Goal: Check status: Check status

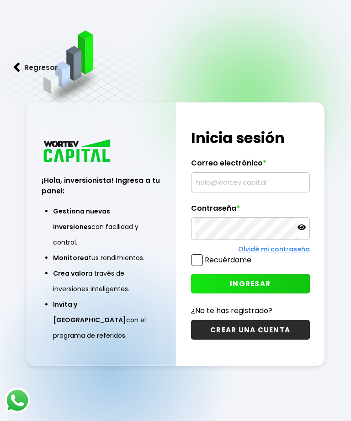
click at [226, 190] on input "text" at bounding box center [250, 182] width 111 height 19
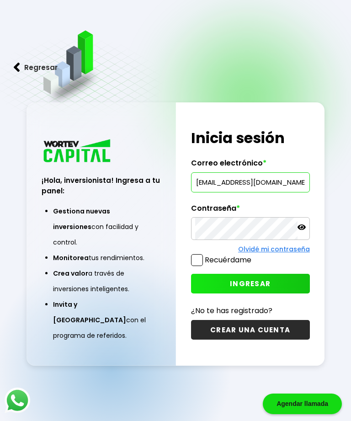
type input "[EMAIL_ADDRESS][DOMAIN_NAME]"
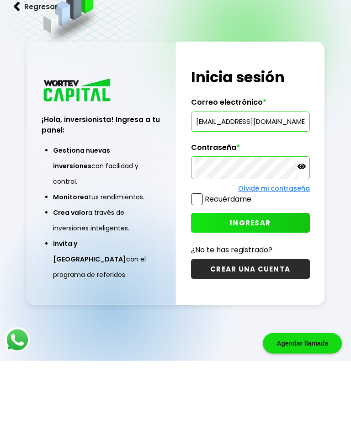
click at [265, 279] on span "INGRESAR" at bounding box center [250, 284] width 41 height 10
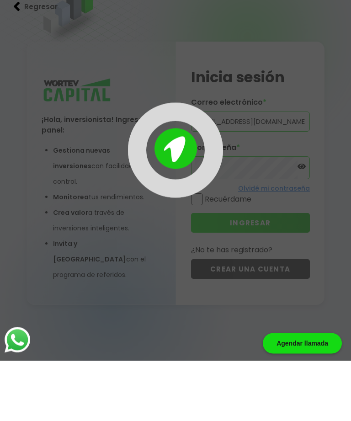
scroll to position [46, 0]
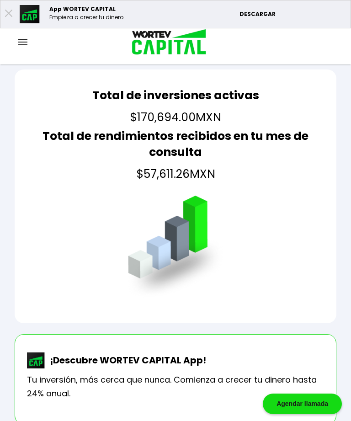
click at [27, 39] on img at bounding box center [22, 42] width 9 height 6
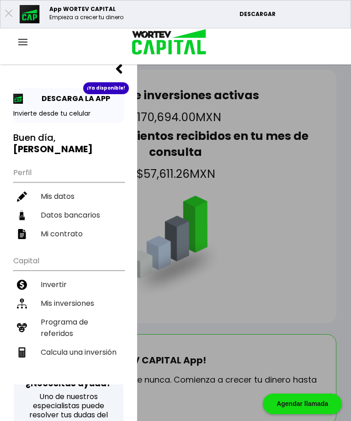
click at [93, 300] on li "Mis inversiones" at bounding box center [68, 303] width 111 height 19
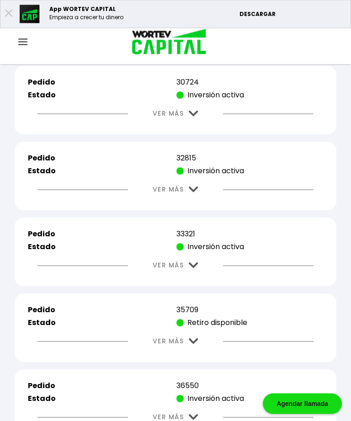
click at [194, 353] on button "VER MÁS" at bounding box center [175, 341] width 73 height 23
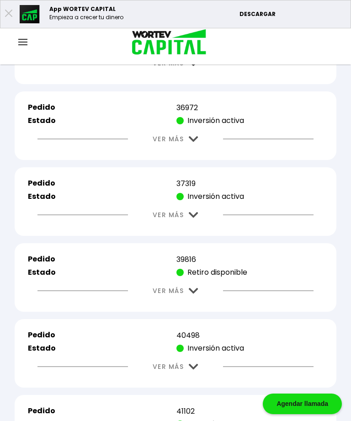
scroll to position [1133, 0]
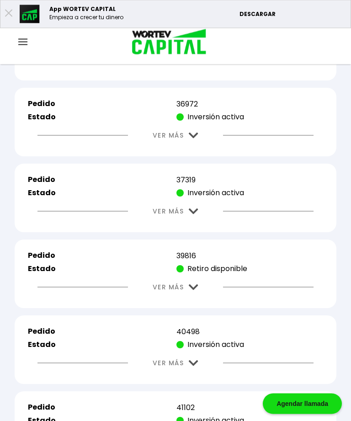
click at [192, 290] on img at bounding box center [194, 287] width 10 height 6
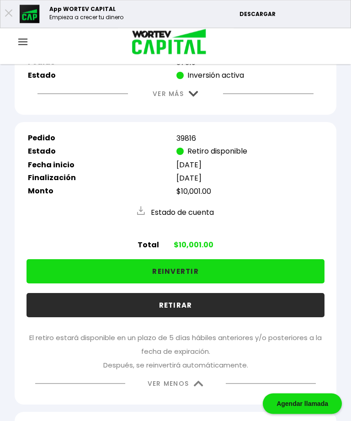
scroll to position [1253, 0]
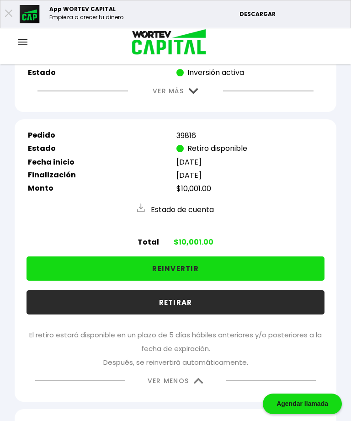
click at [218, 280] on button "REINVERTIR" at bounding box center [175, 268] width 298 height 24
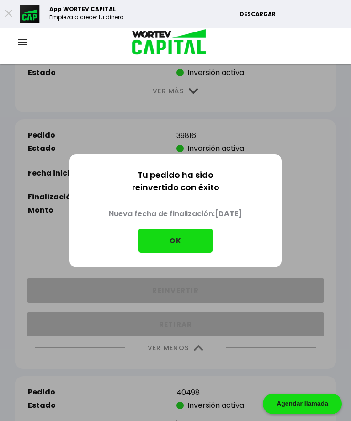
click at [192, 252] on button "OK" at bounding box center [175, 240] width 74 height 24
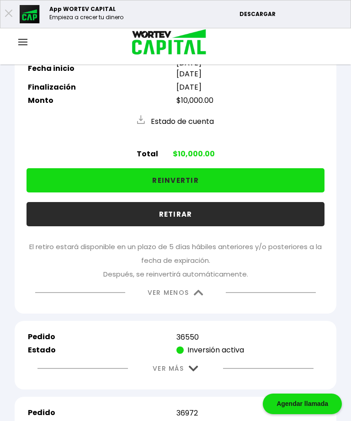
scroll to position [843, 0]
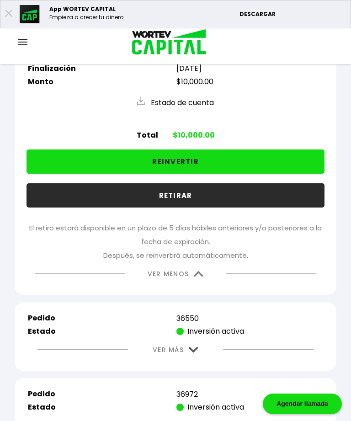
click at [195, 285] on button "VER MENOS" at bounding box center [175, 273] width 83 height 23
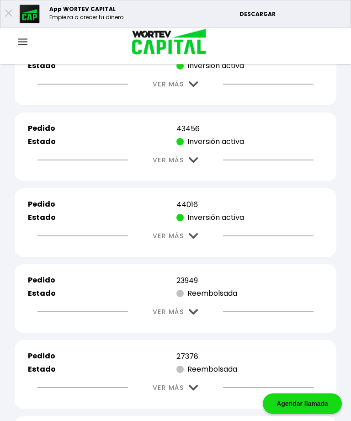
scroll to position [1442, 0]
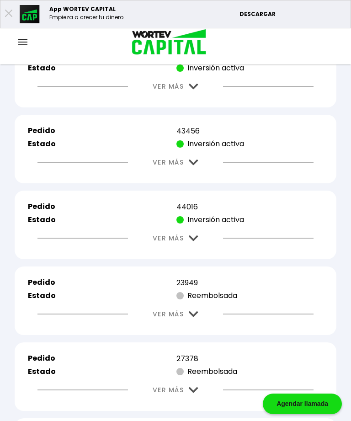
click at [15, 5] on div "App WORTEV CAPITAL Empieza a crecer tu dinero DESCARGAR" at bounding box center [175, 14] width 351 height 28
click at [26, 39] on img at bounding box center [22, 42] width 9 height 6
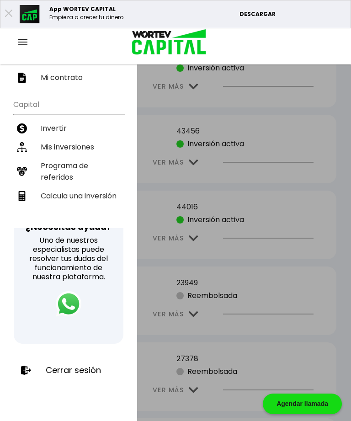
scroll to position [156, 0]
click at [319, 179] on div at bounding box center [175, 210] width 351 height 421
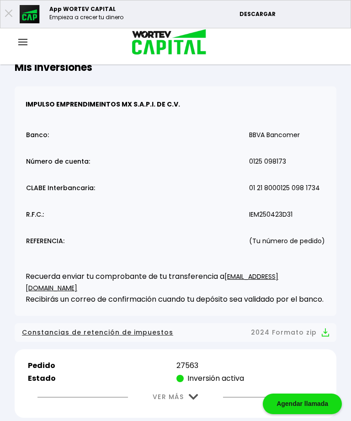
scroll to position [0, 0]
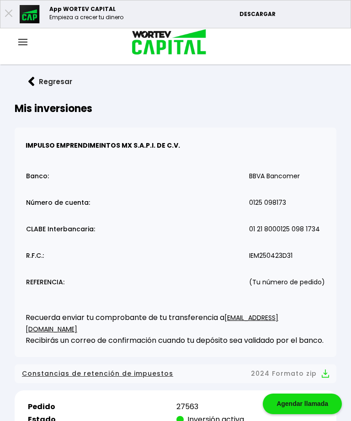
click at [28, 37] on div at bounding box center [23, 42] width 46 height 11
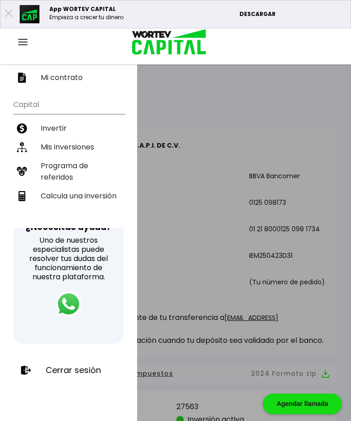
click at [88, 367] on p "Cerrar sesión" at bounding box center [73, 369] width 55 height 9
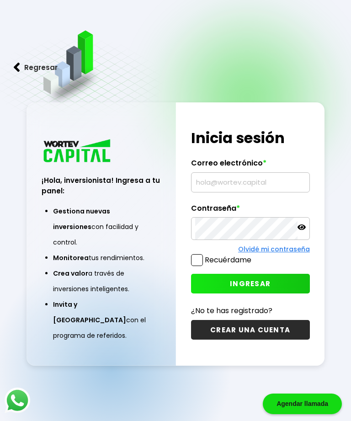
click at [226, 192] on input "text" at bounding box center [250, 182] width 111 height 19
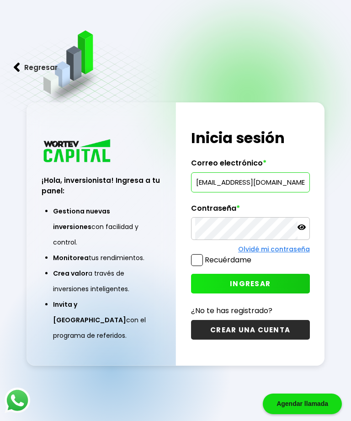
type input "[EMAIL_ADDRESS][DOMAIN_NAME]"
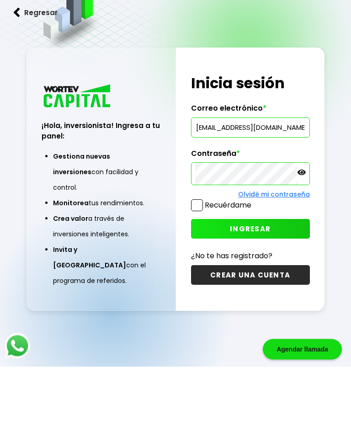
click at [266, 279] on span "INGRESAR" at bounding box center [250, 284] width 41 height 10
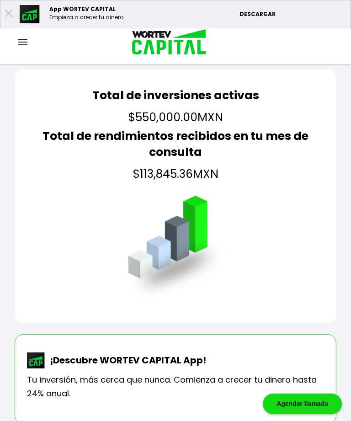
click at [28, 37] on div at bounding box center [23, 42] width 46 height 11
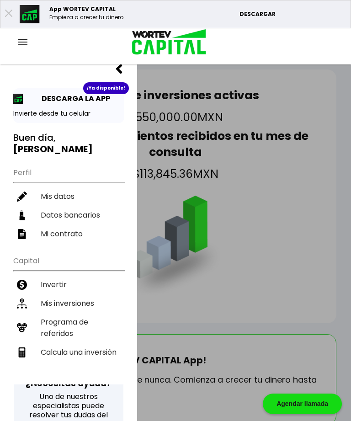
click at [84, 297] on li "Mis inversiones" at bounding box center [68, 303] width 111 height 19
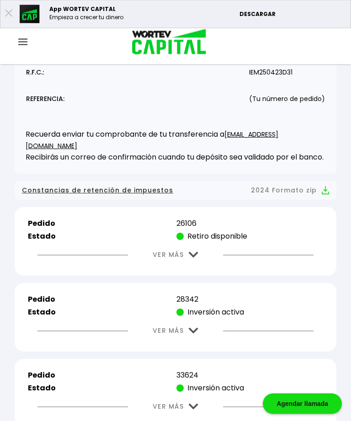
scroll to position [183, 0]
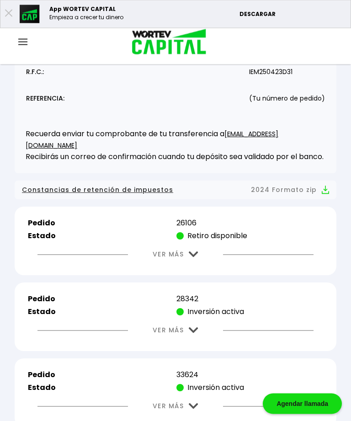
click at [198, 257] on img at bounding box center [194, 255] width 10 height 6
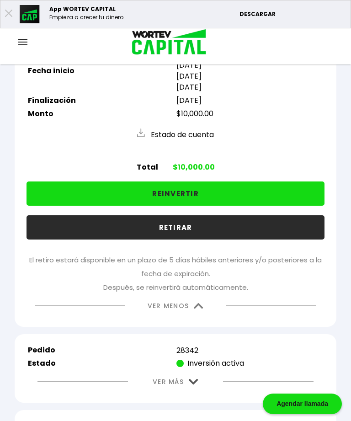
scroll to position [393, 0]
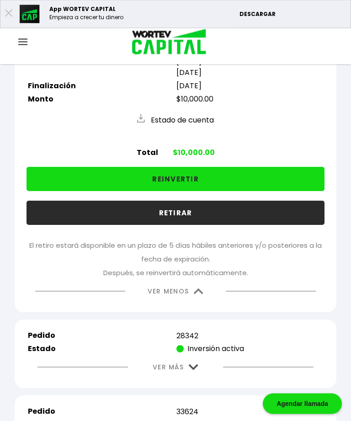
click at [201, 295] on img at bounding box center [199, 292] width 10 height 6
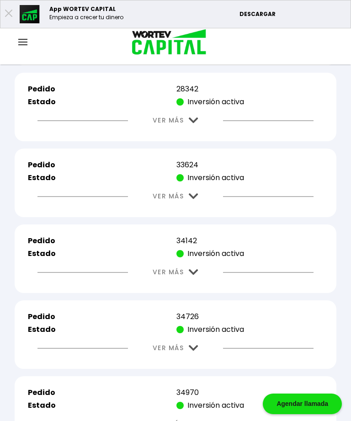
click at [194, 123] on img at bounding box center [194, 120] width 10 height 6
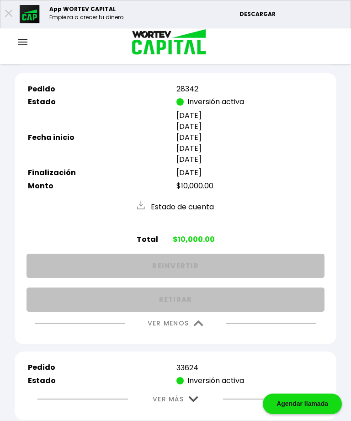
click at [198, 326] on img at bounding box center [199, 323] width 10 height 6
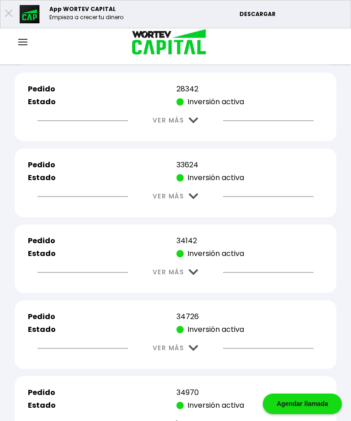
click at [191, 199] on img at bounding box center [194, 196] width 10 height 6
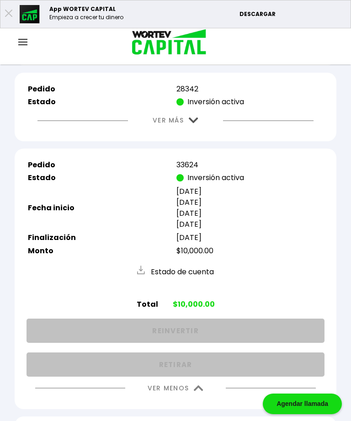
click at [204, 398] on button "VER MENOS" at bounding box center [175, 387] width 83 height 23
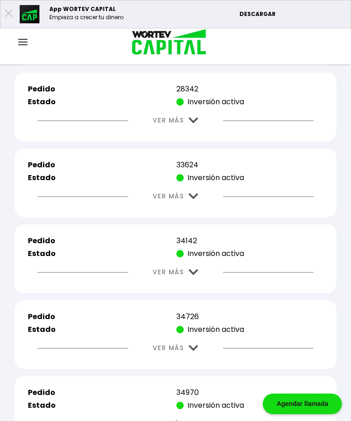
click at [195, 278] on button "VER MÁS" at bounding box center [175, 271] width 73 height 23
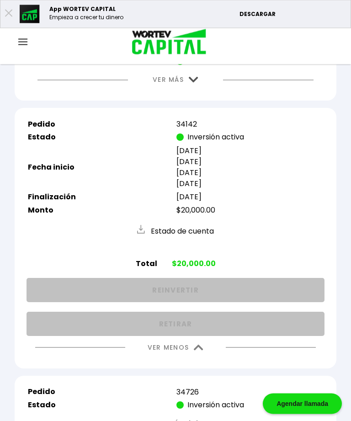
click at [200, 351] on img at bounding box center [199, 348] width 10 height 6
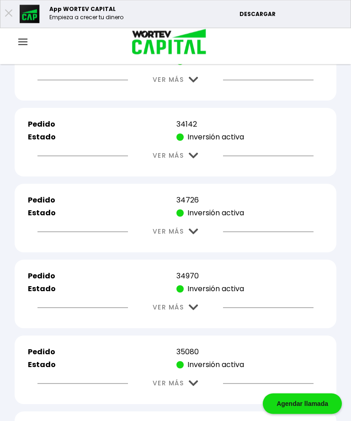
scroll to position [510, 0]
click at [198, 238] on button "VER MÁS" at bounding box center [175, 231] width 73 height 23
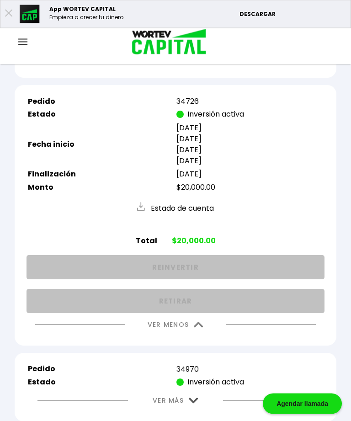
scroll to position [630, 0]
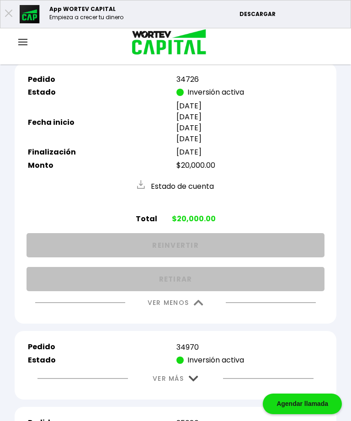
click at [204, 314] on button "VER MENOS" at bounding box center [175, 302] width 83 height 23
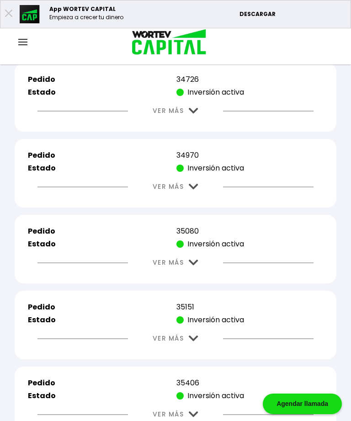
click at [192, 190] on img at bounding box center [194, 187] width 10 height 6
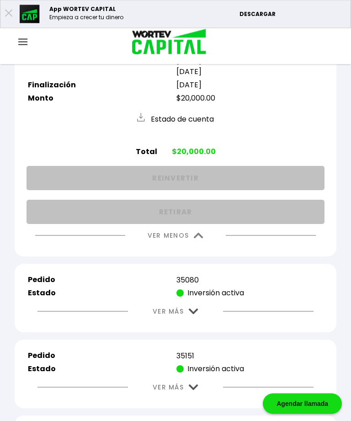
click at [195, 239] on img at bounding box center [199, 236] width 10 height 6
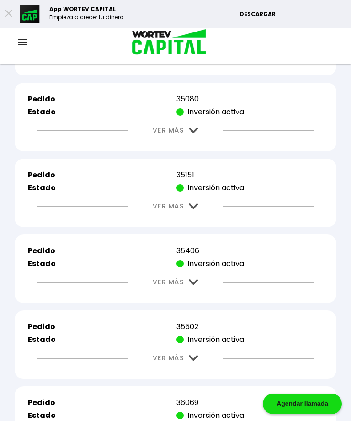
click at [195, 133] on img at bounding box center [194, 130] width 10 height 6
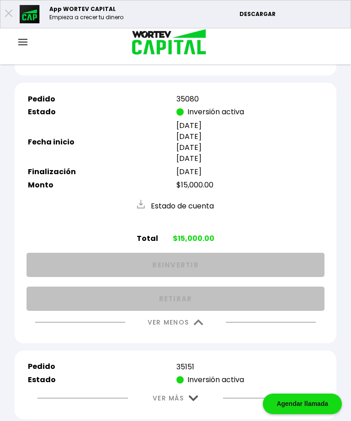
click at [203, 325] on img at bounding box center [199, 322] width 10 height 6
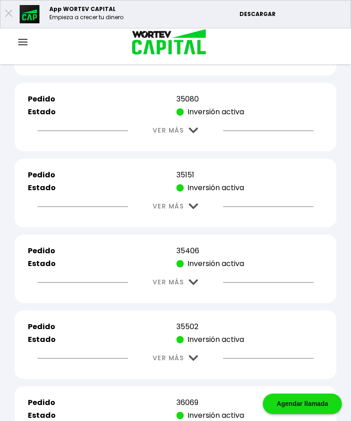
click at [196, 218] on button "VER MÁS" at bounding box center [175, 206] width 73 height 23
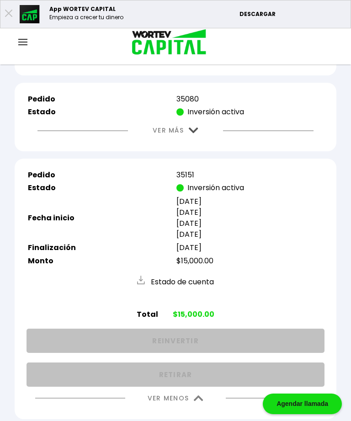
click at [203, 401] on img at bounding box center [199, 398] width 10 height 6
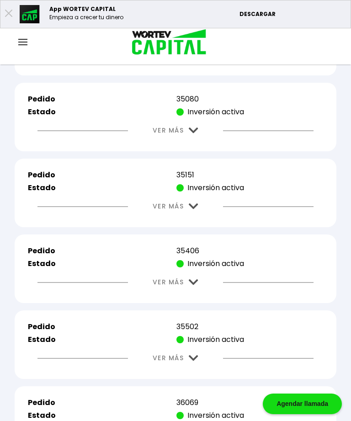
click at [194, 285] on img at bounding box center [194, 282] width 10 height 6
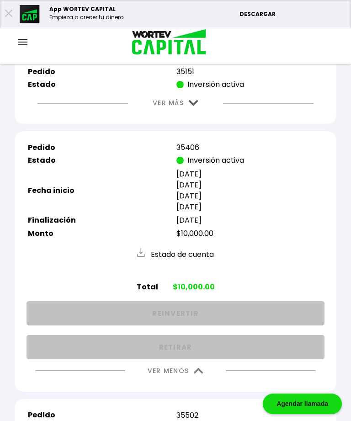
scroll to position [868, 0]
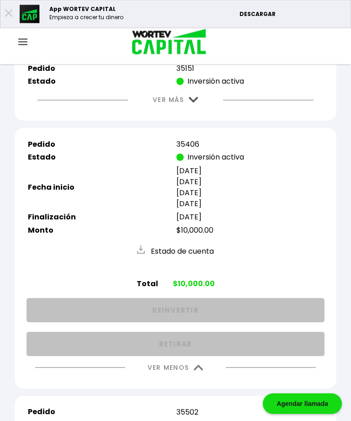
click at [203, 371] on img at bounding box center [199, 368] width 10 height 6
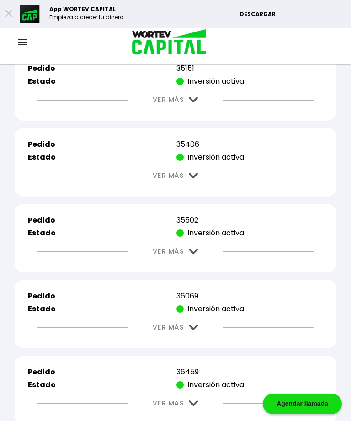
click at [196, 254] on img at bounding box center [194, 251] width 10 height 6
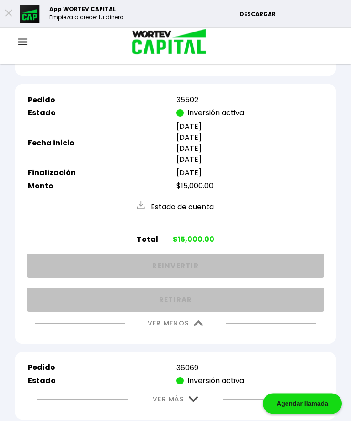
click at [200, 326] on img at bounding box center [199, 324] width 10 height 6
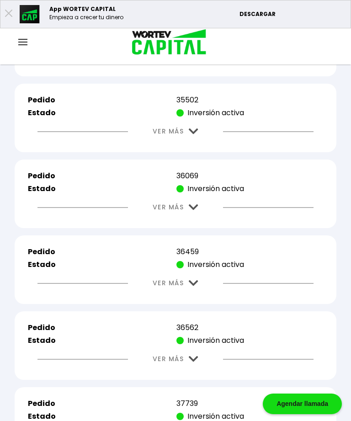
click at [192, 210] on img at bounding box center [194, 207] width 10 height 6
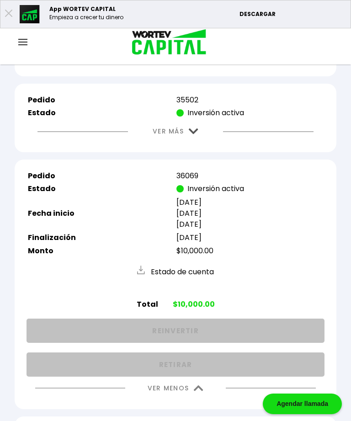
click at [202, 391] on img at bounding box center [199, 388] width 10 height 6
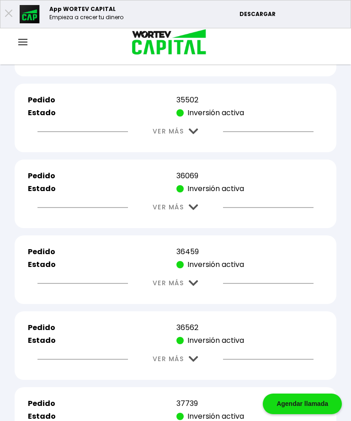
click at [194, 286] on img at bounding box center [194, 283] width 10 height 6
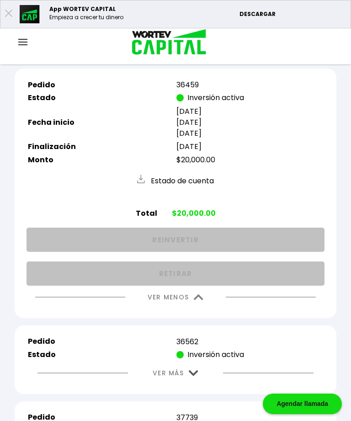
scroll to position [1158, 0]
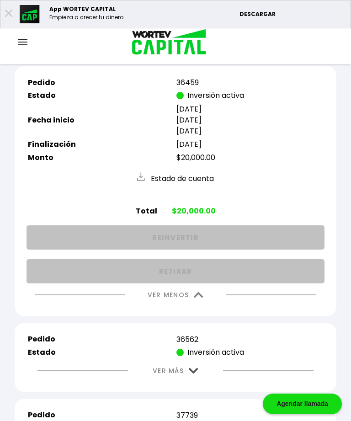
click at [201, 298] on img at bounding box center [199, 295] width 10 height 6
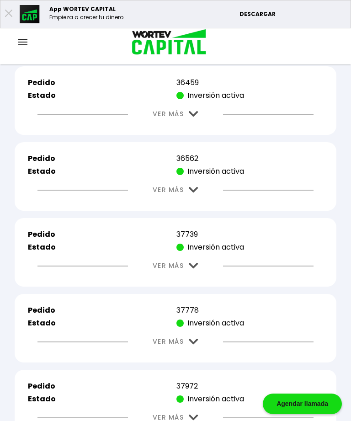
click at [194, 193] on img at bounding box center [194, 190] width 10 height 6
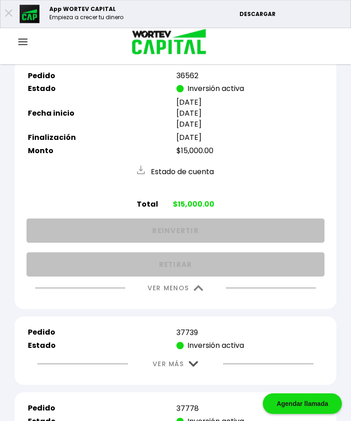
click at [199, 291] on img at bounding box center [199, 288] width 10 height 6
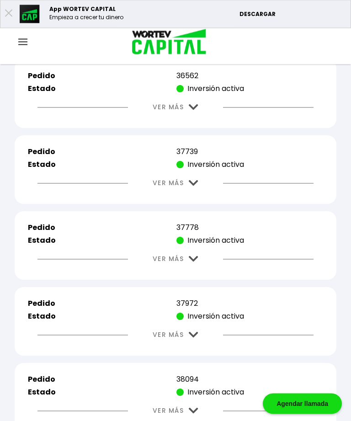
scroll to position [1240, 0]
click at [196, 195] on button "VER MÁS" at bounding box center [175, 182] width 73 height 23
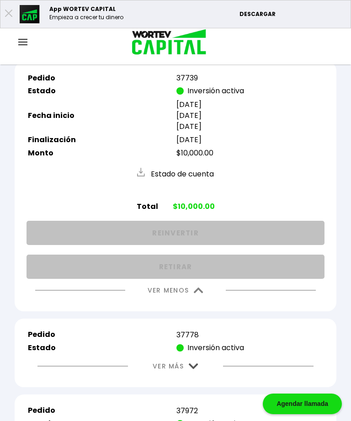
scroll to position [1316, 0]
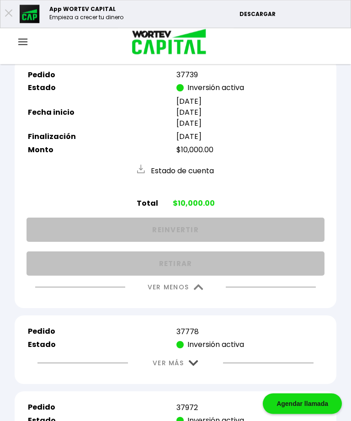
click at [202, 290] on img at bounding box center [199, 287] width 10 height 6
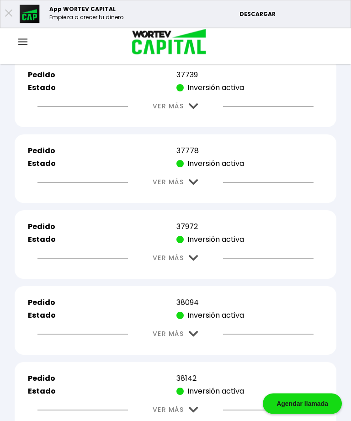
scroll to position [1317, 0]
click at [194, 185] on img at bounding box center [194, 182] width 10 height 6
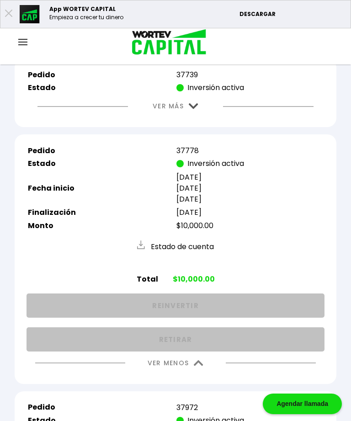
click at [210, 374] on button "VER MENOS" at bounding box center [175, 362] width 83 height 23
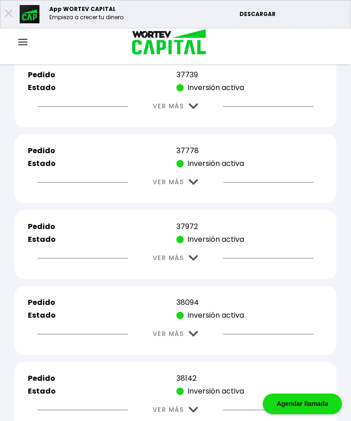
click at [198, 261] on img at bounding box center [194, 258] width 10 height 6
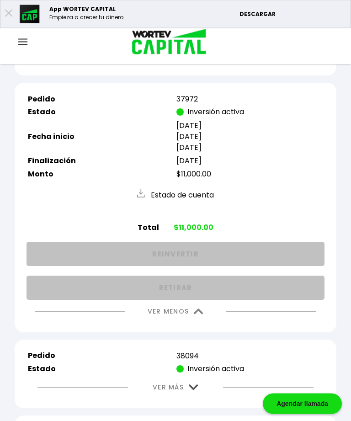
scroll to position [1446, 0]
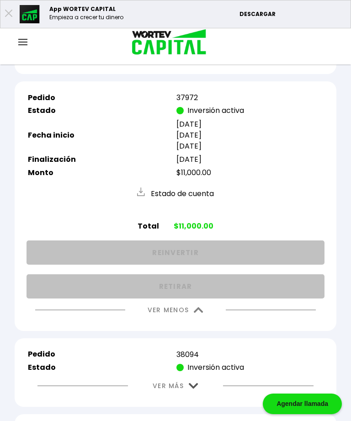
click at [202, 313] on img at bounding box center [199, 310] width 10 height 6
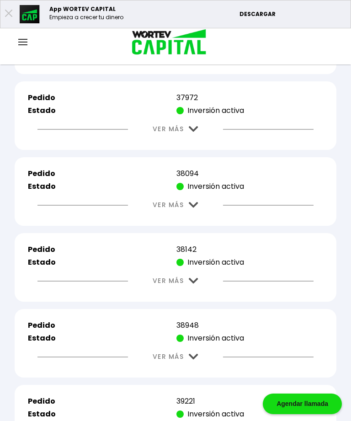
click at [193, 208] on img at bounding box center [194, 205] width 10 height 6
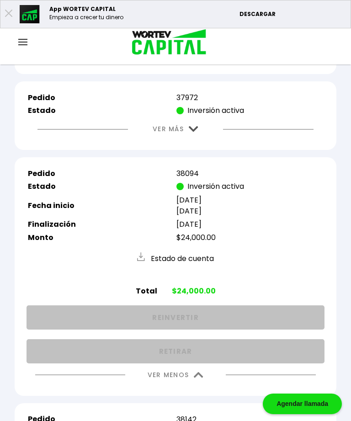
click at [205, 386] on button "VER MENOS" at bounding box center [175, 374] width 83 height 23
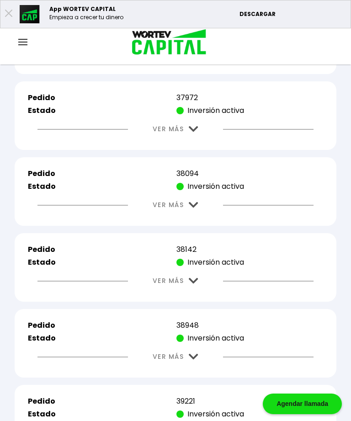
click at [200, 292] on button "VER MÁS" at bounding box center [175, 280] width 73 height 23
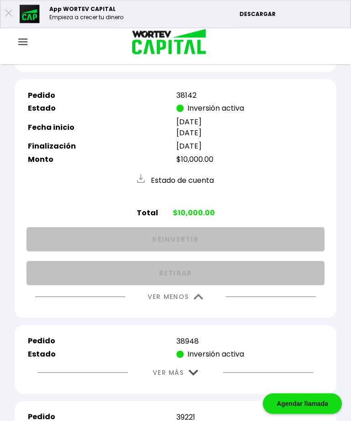
scroll to position [1600, 0]
click at [200, 300] on img at bounding box center [199, 297] width 10 height 6
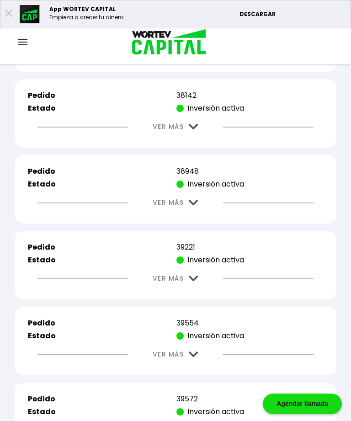
click at [193, 205] on img at bounding box center [194, 203] width 10 height 6
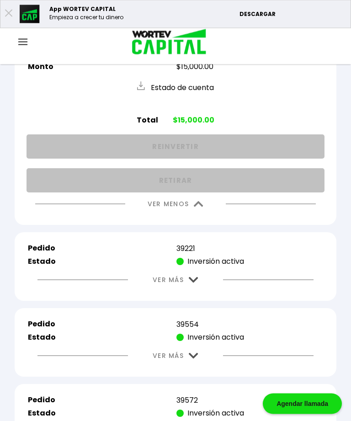
scroll to position [1789, 0]
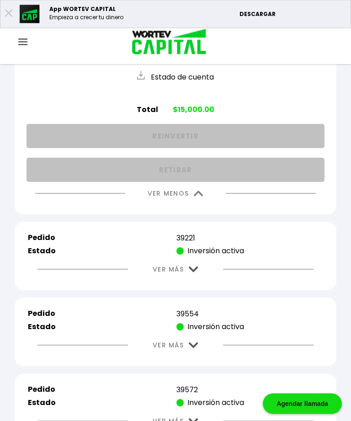
click at [196, 197] on img at bounding box center [199, 194] width 10 height 6
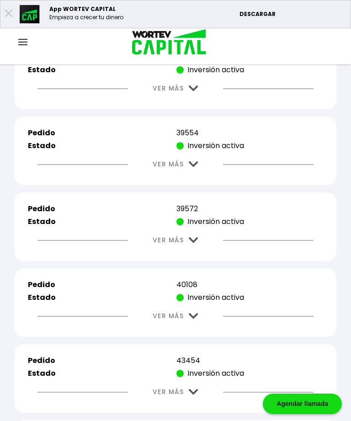
click at [195, 91] on img at bounding box center [194, 88] width 10 height 6
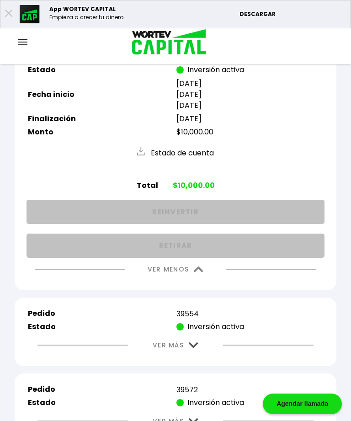
click at [203, 272] on img at bounding box center [199, 269] width 10 height 6
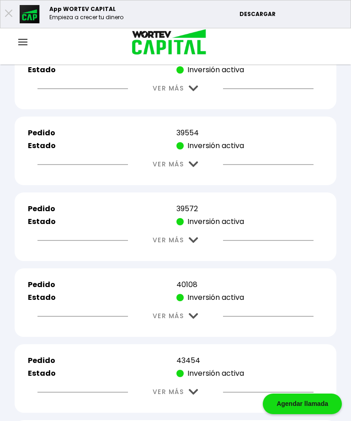
click at [197, 176] on button "VER MÁS" at bounding box center [175, 164] width 73 height 23
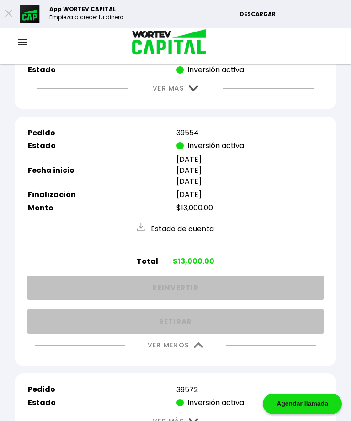
click at [205, 357] on button "VER MENOS" at bounding box center [175, 344] width 83 height 23
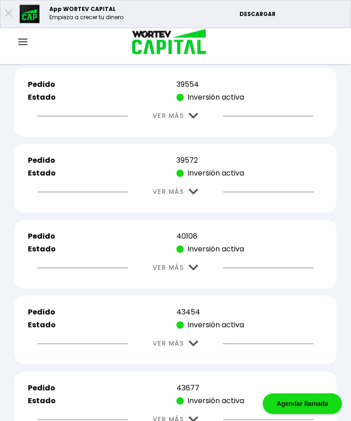
click at [196, 195] on img at bounding box center [194, 192] width 10 height 6
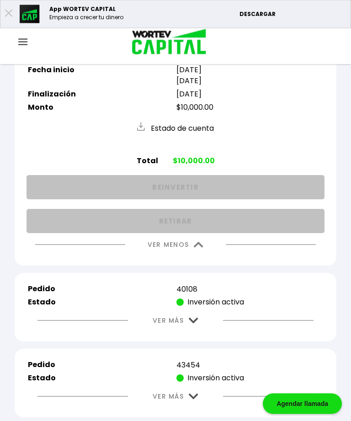
scroll to position [1966, 0]
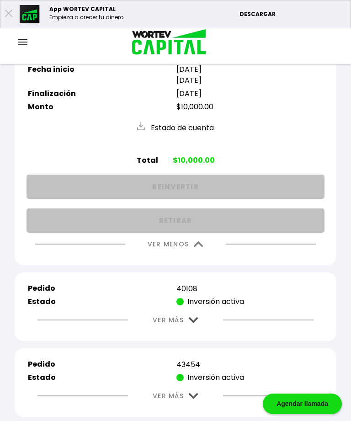
click at [202, 256] on button "VER MENOS" at bounding box center [175, 243] width 83 height 23
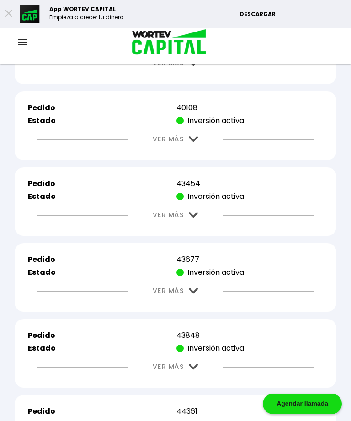
click at [195, 142] on img at bounding box center [194, 139] width 10 height 6
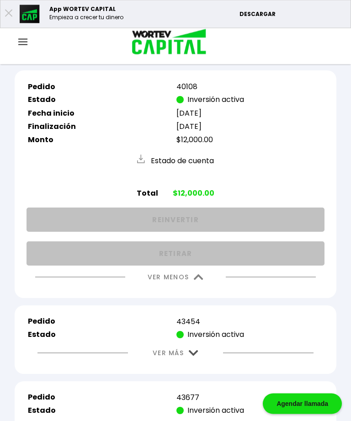
scroll to position [1990, 0]
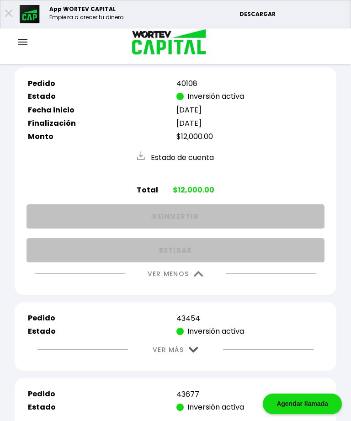
click at [201, 277] on img at bounding box center [199, 274] width 10 height 6
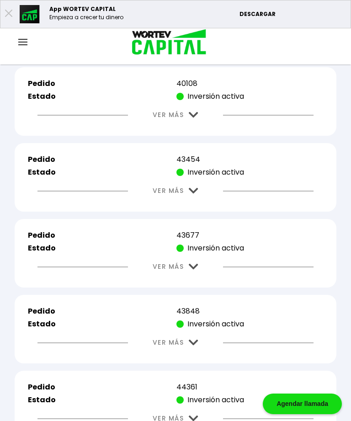
click at [198, 194] on img at bounding box center [194, 191] width 10 height 6
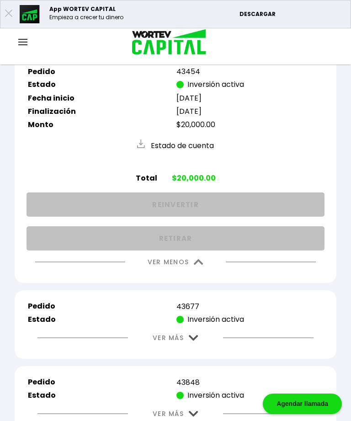
scroll to position [2080, 0]
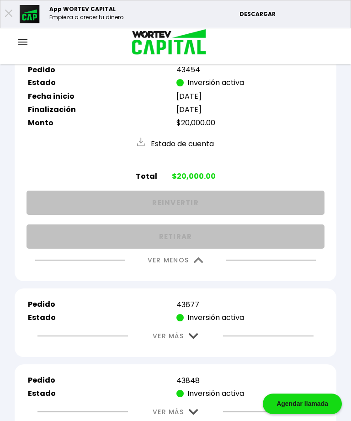
click at [209, 272] on button "VER MENOS" at bounding box center [175, 259] width 83 height 23
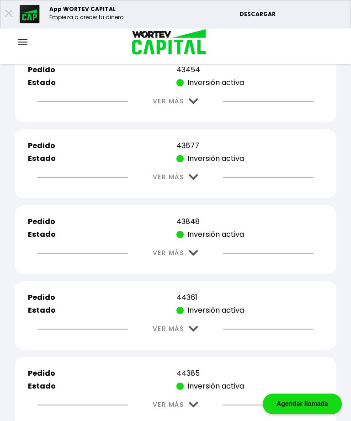
click at [197, 180] on img at bounding box center [194, 177] width 10 height 6
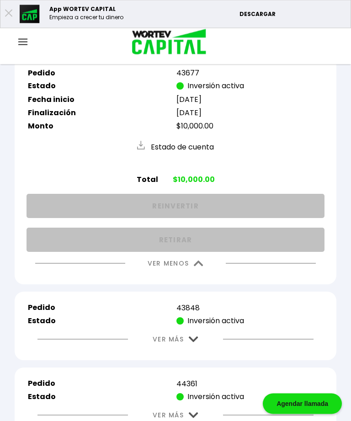
scroll to position [2152, 0]
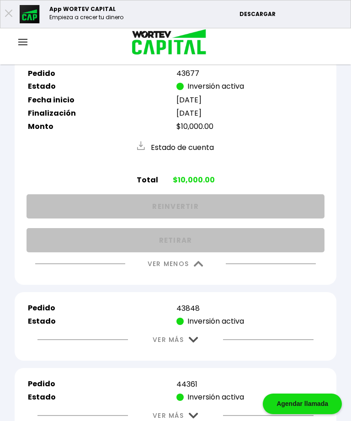
click at [202, 275] on button "VER MENOS" at bounding box center [175, 263] width 83 height 23
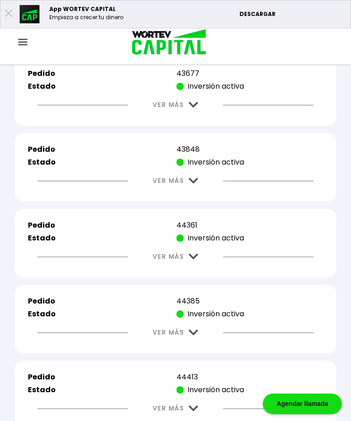
click at [192, 184] on img at bounding box center [194, 181] width 10 height 6
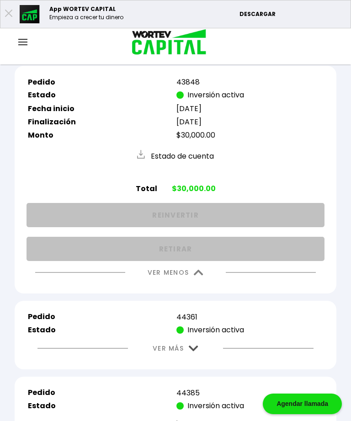
scroll to position [2221, 0]
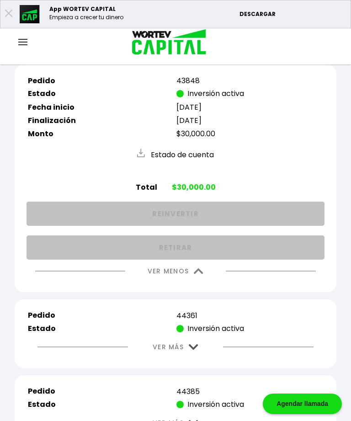
click at [206, 283] on button "VER MENOS" at bounding box center [175, 270] width 83 height 23
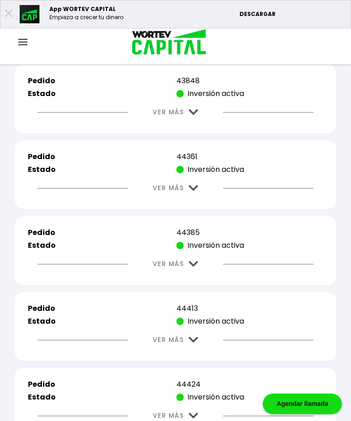
click at [197, 191] on img at bounding box center [194, 188] width 10 height 6
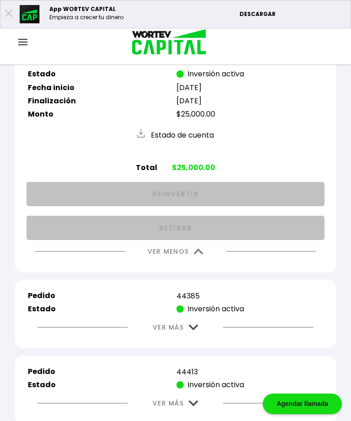
scroll to position [2321, 0]
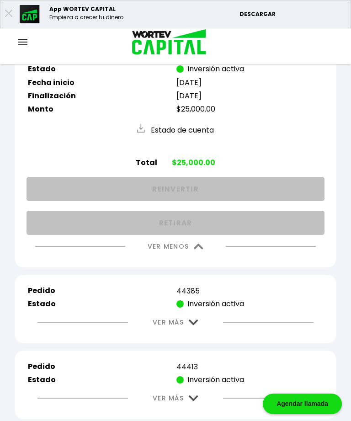
click at [200, 249] on img at bounding box center [199, 246] width 10 height 6
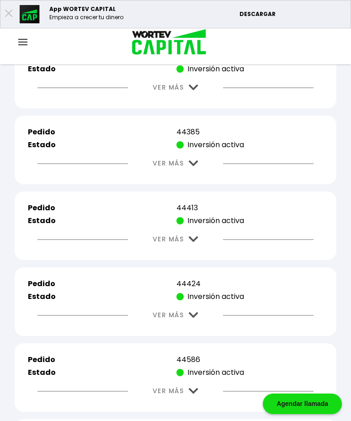
click at [190, 166] on img at bounding box center [194, 163] width 10 height 6
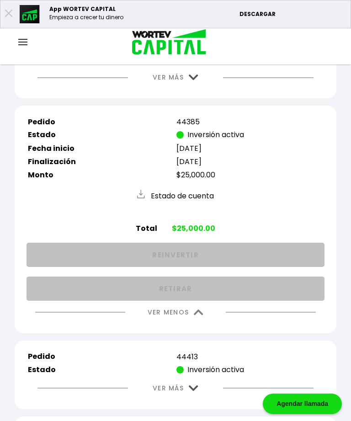
scroll to position [2409, 0]
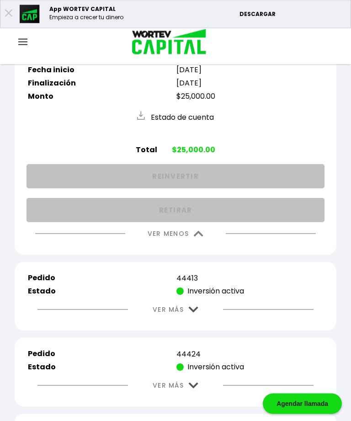
click at [202, 237] on img at bounding box center [199, 234] width 10 height 6
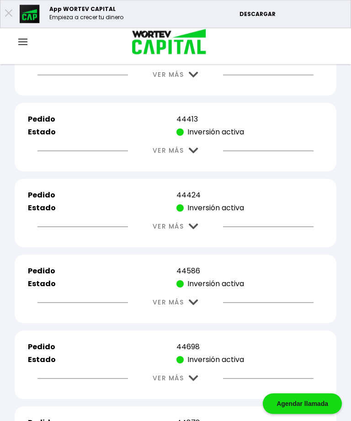
scroll to position [2410, 0]
click at [197, 153] on img at bounding box center [194, 150] width 10 height 6
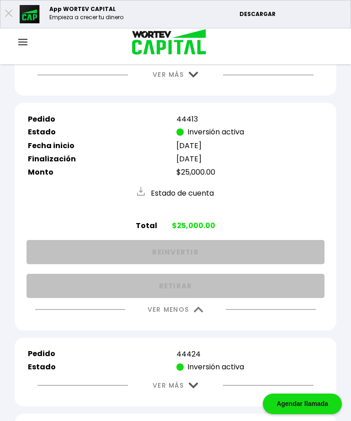
click at [201, 312] on img at bounding box center [199, 309] width 10 height 6
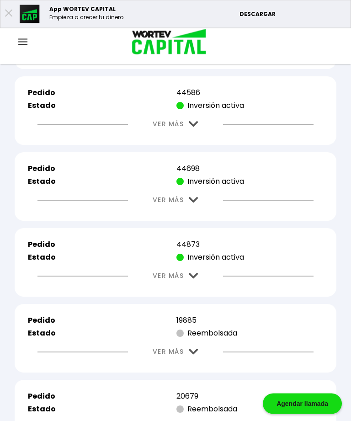
scroll to position [2589, 0]
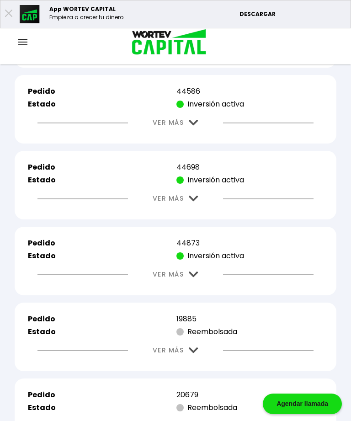
click at [196, 58] on button "VER MÁS" at bounding box center [175, 46] width 73 height 23
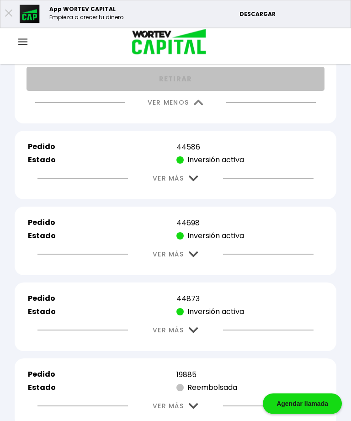
scroll to position [2692, 0]
click at [195, 181] on img at bounding box center [194, 178] width 10 height 6
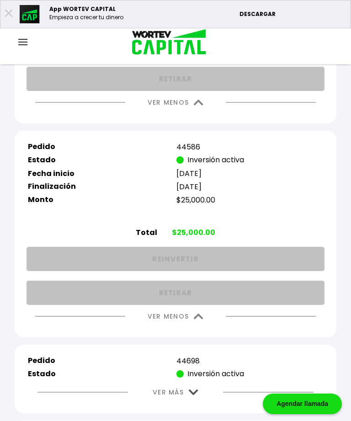
click at [203, 105] on img at bounding box center [199, 103] width 10 height 6
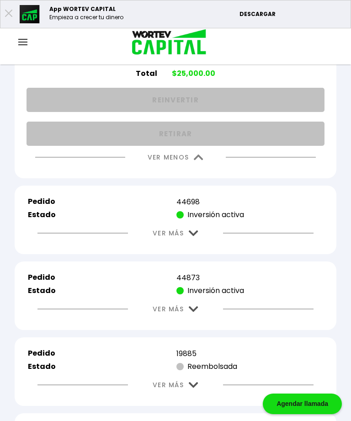
click at [202, 160] on img at bounding box center [199, 157] width 10 height 6
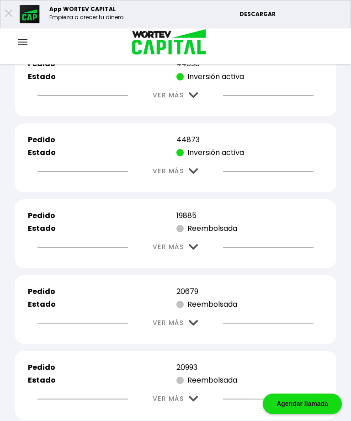
click at [201, 107] on button "VER MÁS" at bounding box center [175, 95] width 73 height 23
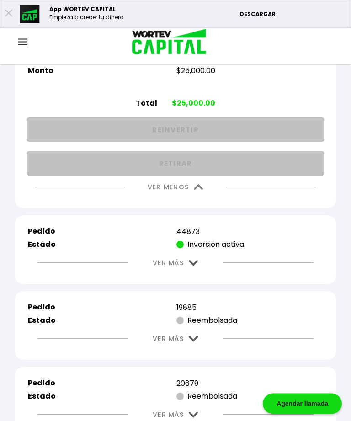
scroll to position [2738, 0]
click at [198, 190] on img at bounding box center [199, 187] width 10 height 6
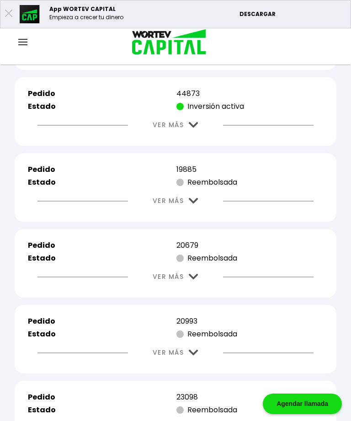
click at [201, 137] on button "VER MÁS" at bounding box center [175, 124] width 73 height 23
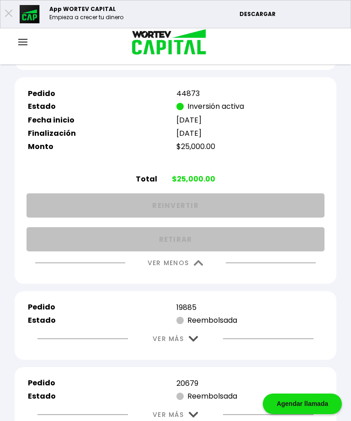
click at [206, 274] on button "VER MENOS" at bounding box center [175, 262] width 83 height 23
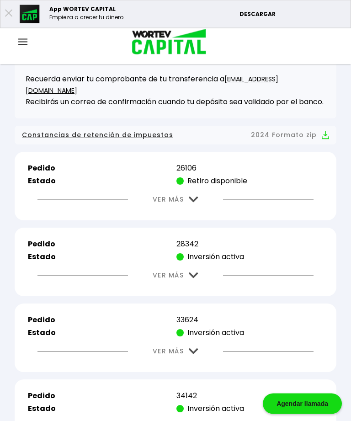
scroll to position [239, 0]
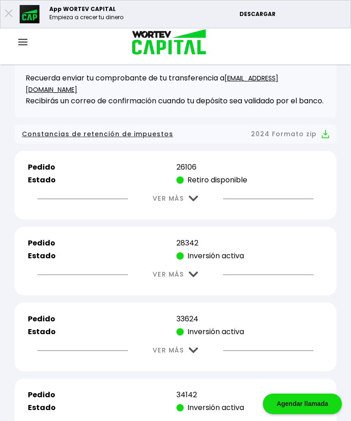
click at [193, 277] on img at bounding box center [194, 274] width 10 height 6
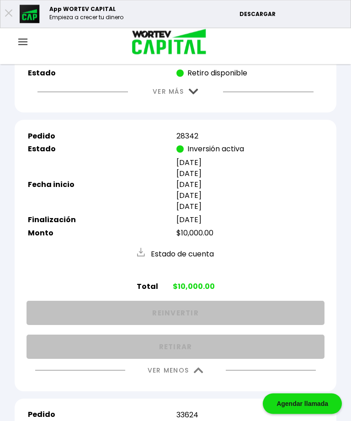
scroll to position [347, 0]
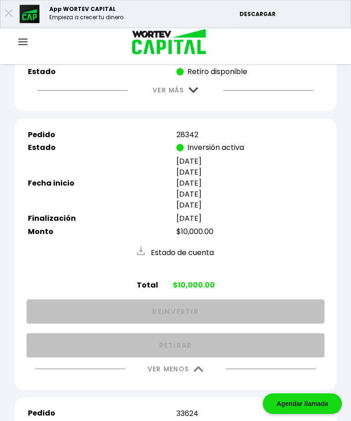
click at [203, 372] on img at bounding box center [199, 369] width 10 height 6
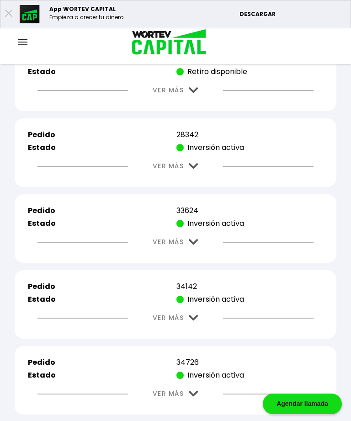
click at [197, 245] on img at bounding box center [194, 242] width 10 height 6
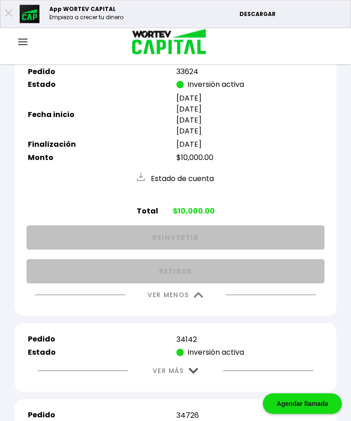
click at [201, 298] on img at bounding box center [199, 295] width 10 height 6
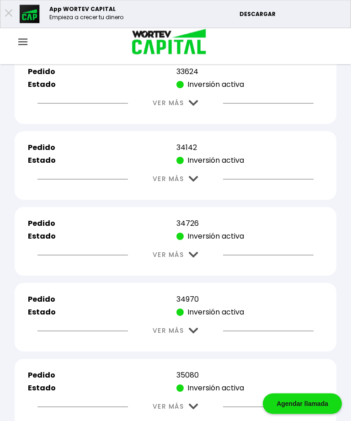
scroll to position [486, 0]
click at [200, 190] on button "VER MÁS" at bounding box center [175, 178] width 73 height 23
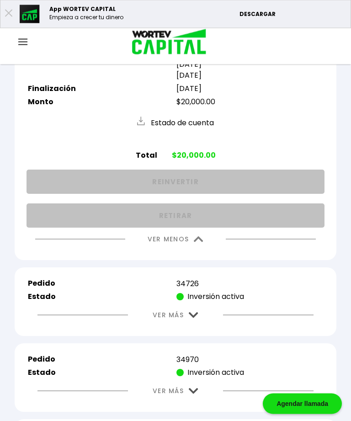
click at [200, 242] on img at bounding box center [199, 240] width 10 height 6
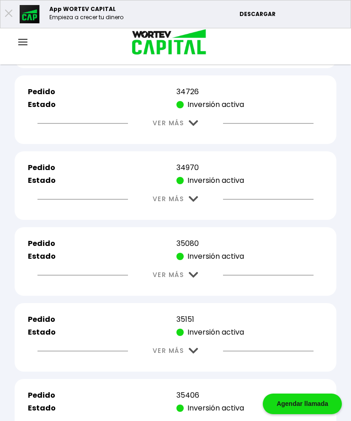
click at [205, 135] on button "VER MÁS" at bounding box center [175, 122] width 73 height 23
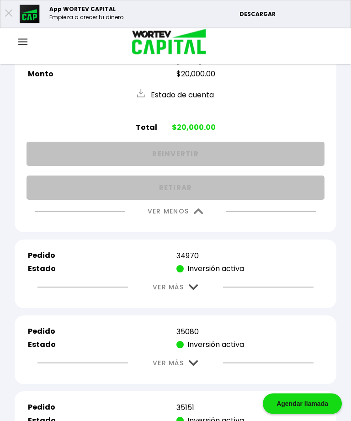
scroll to position [723, 0]
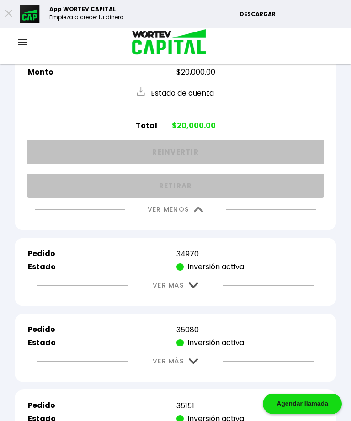
click at [197, 212] on img at bounding box center [199, 209] width 10 height 6
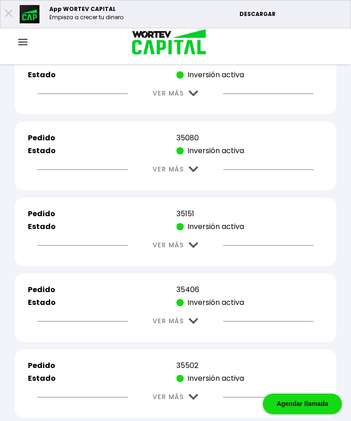
click at [198, 96] on img at bounding box center [194, 93] width 10 height 6
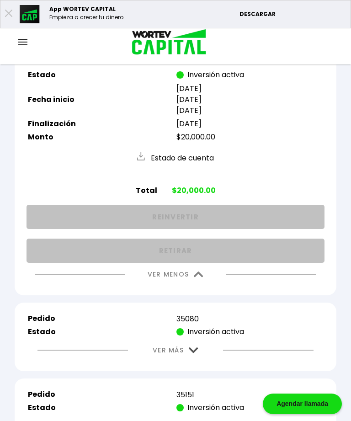
click at [201, 277] on img at bounding box center [199, 274] width 10 height 6
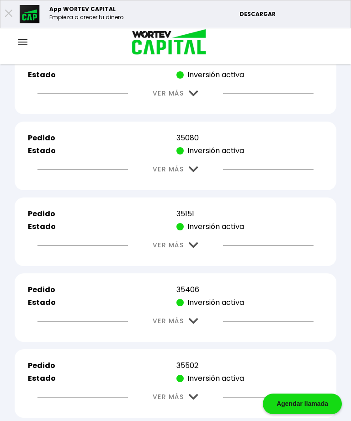
click at [197, 181] on button "VER MÁS" at bounding box center [175, 169] width 73 height 23
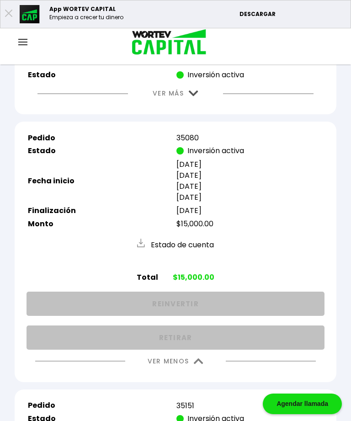
click at [203, 364] on img at bounding box center [199, 361] width 10 height 6
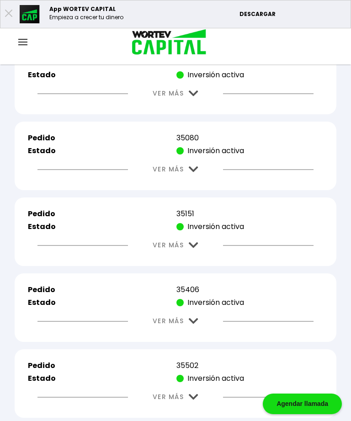
click at [197, 248] on img at bounding box center [194, 245] width 10 height 6
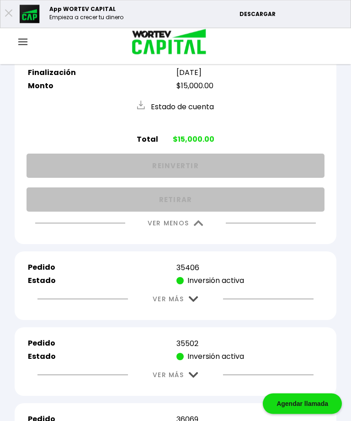
scroll to position [940, 0]
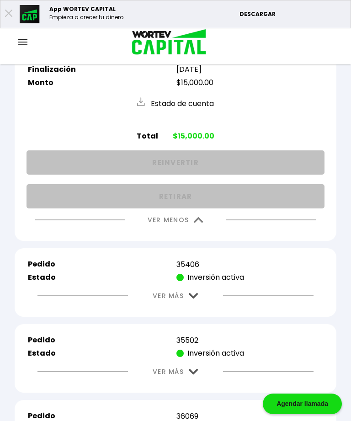
click at [200, 223] on img at bounding box center [199, 220] width 10 height 6
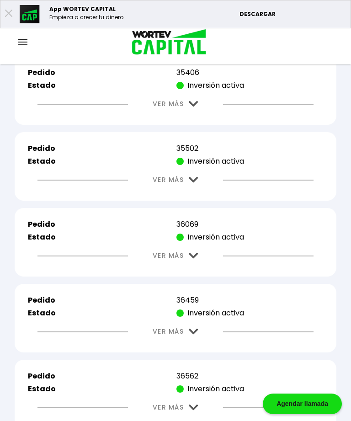
click at [195, 107] on img at bounding box center [194, 104] width 10 height 6
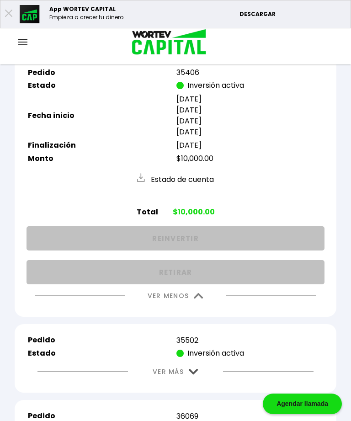
click at [199, 299] on img at bounding box center [199, 296] width 10 height 6
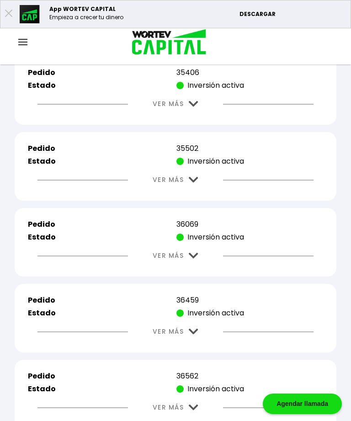
click at [198, 183] on img at bounding box center [194, 180] width 10 height 6
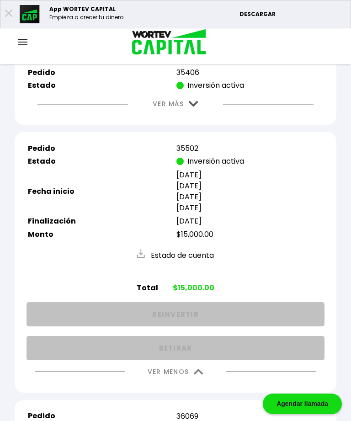
click at [202, 374] on img at bounding box center [199, 372] width 10 height 6
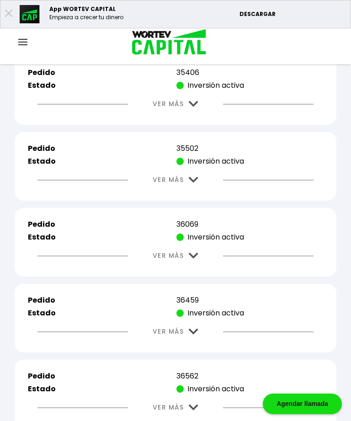
click at [194, 267] on button "VER MÁS" at bounding box center [175, 255] width 73 height 23
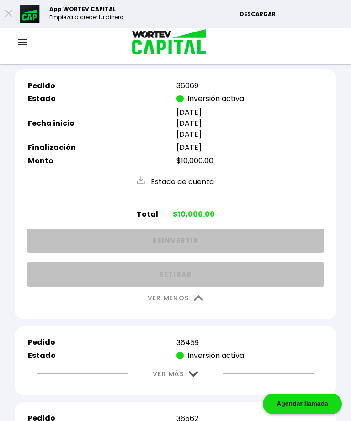
scroll to position [1091, 0]
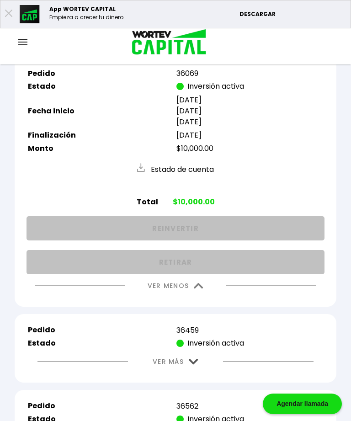
click at [200, 289] on img at bounding box center [199, 286] width 10 height 6
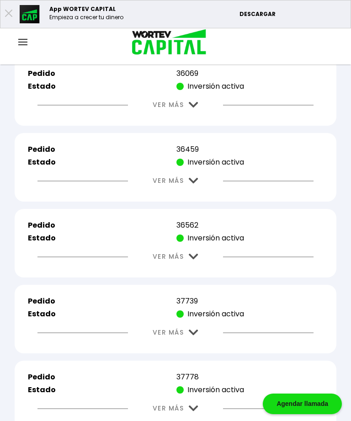
click at [190, 184] on img at bounding box center [194, 181] width 10 height 6
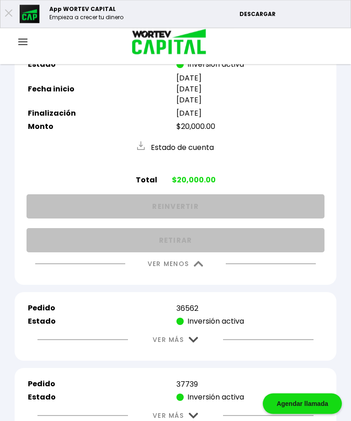
scroll to position [1190, 0]
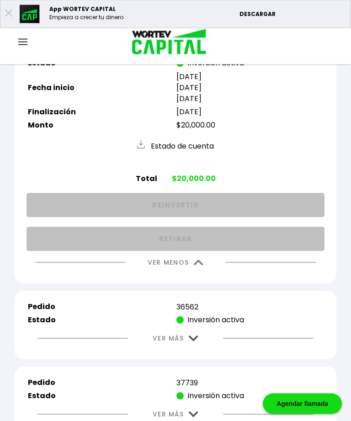
click at [203, 266] on img at bounding box center [199, 263] width 10 height 6
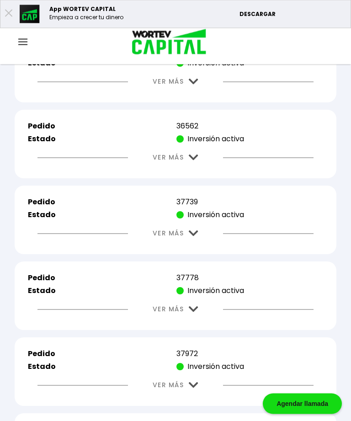
scroll to position [1190, 0]
click at [197, 160] on img at bounding box center [194, 157] width 10 height 6
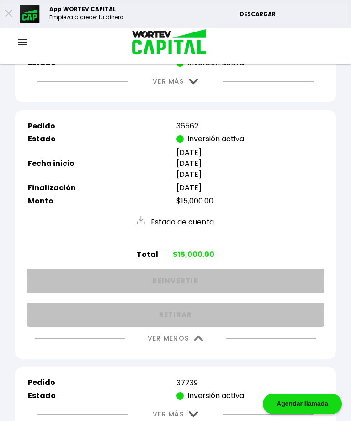
click at [202, 341] on img at bounding box center [199, 338] width 10 height 6
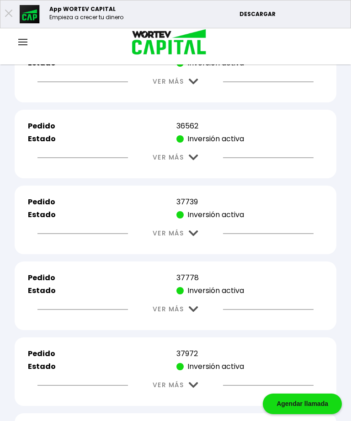
click at [193, 236] on img at bounding box center [194, 233] width 10 height 6
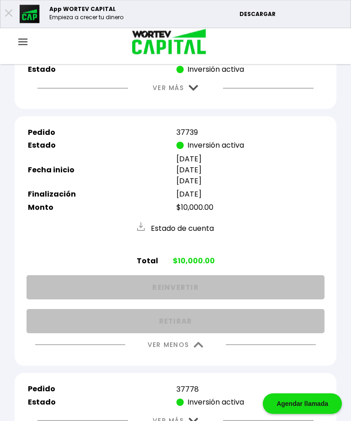
scroll to position [1258, 0]
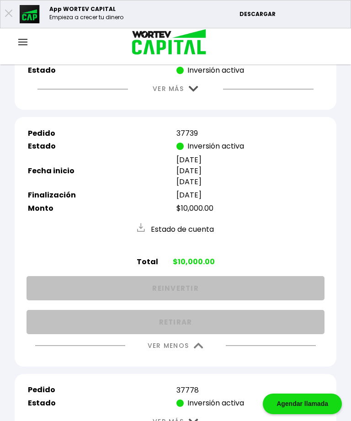
click at [202, 348] on img at bounding box center [199, 345] width 10 height 6
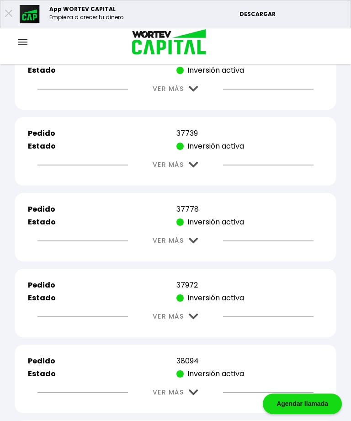
click at [197, 243] on img at bounding box center [194, 240] width 10 height 6
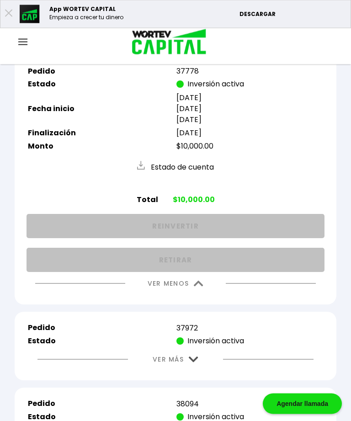
scroll to position [1401, 0]
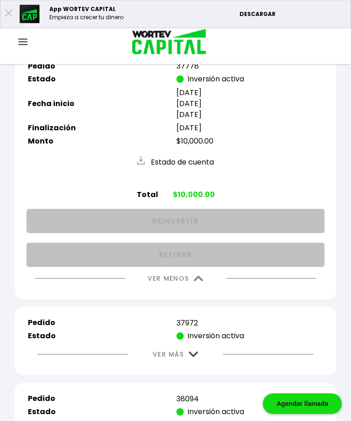
click at [202, 282] on img at bounding box center [199, 279] width 10 height 6
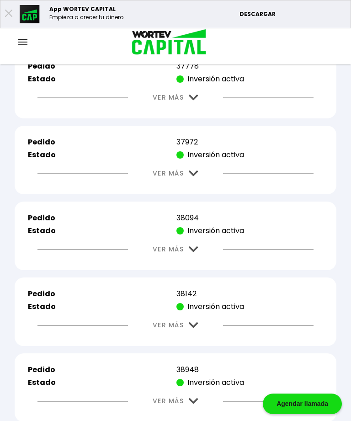
click at [198, 185] on button "VER MÁS" at bounding box center [175, 173] width 73 height 23
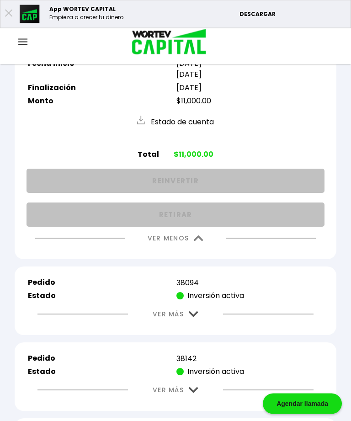
click at [201, 242] on img at bounding box center [199, 239] width 10 height 6
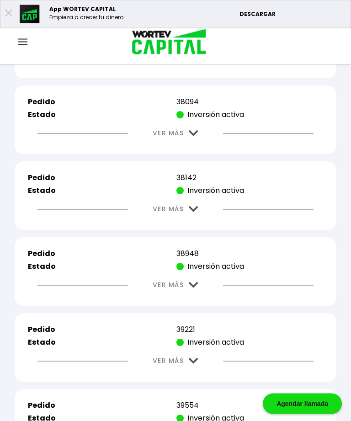
scroll to position [1517, 0]
click at [195, 136] on img at bounding box center [194, 133] width 10 height 6
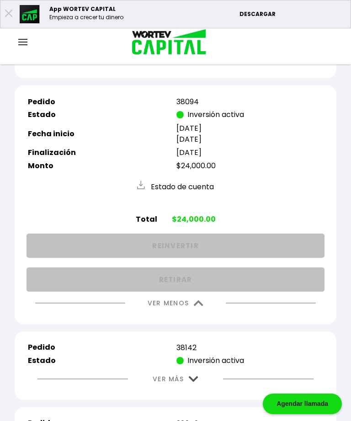
click at [203, 306] on img at bounding box center [199, 303] width 10 height 6
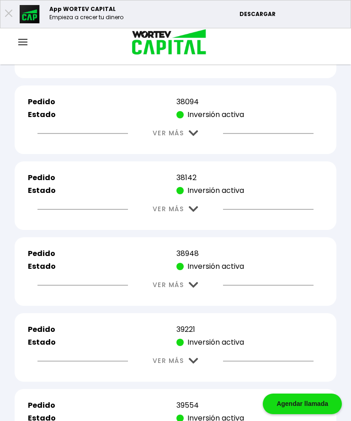
click at [194, 212] on img at bounding box center [194, 209] width 10 height 6
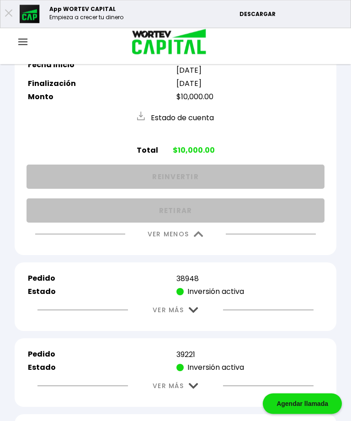
scroll to position [1662, 0]
click at [194, 237] on img at bounding box center [199, 234] width 10 height 6
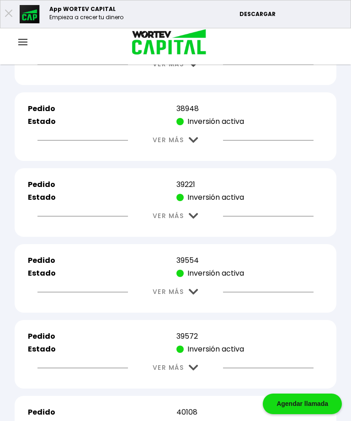
click at [196, 143] on img at bounding box center [194, 140] width 10 height 6
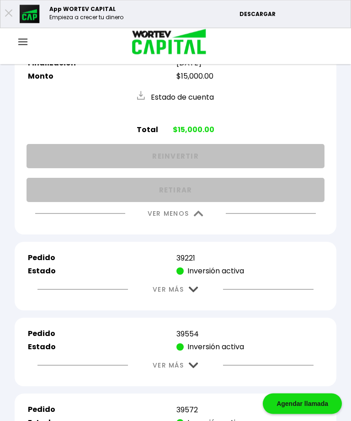
scroll to position [1769, 0]
click at [204, 225] on button "VER MENOS" at bounding box center [175, 213] width 83 height 23
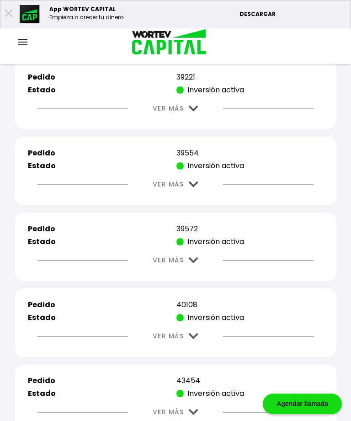
click at [192, 111] on img at bounding box center [194, 108] width 10 height 6
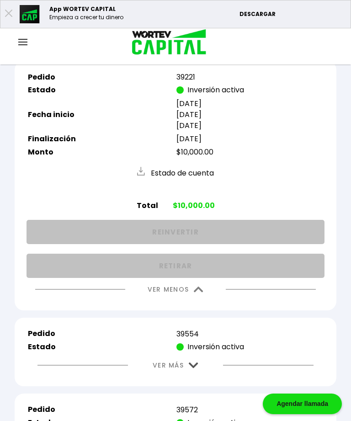
click at [202, 292] on img at bounding box center [199, 289] width 10 height 6
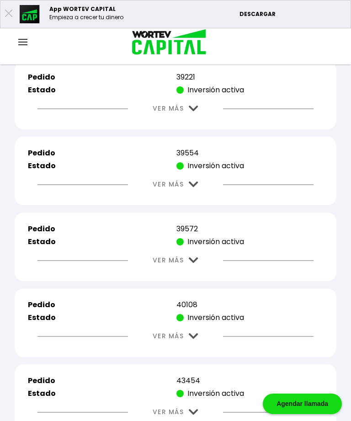
click at [197, 187] on img at bounding box center [194, 184] width 10 height 6
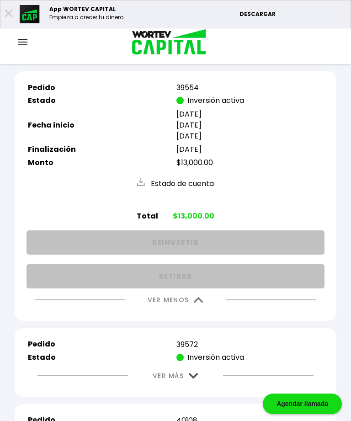
scroll to position [1874, 0]
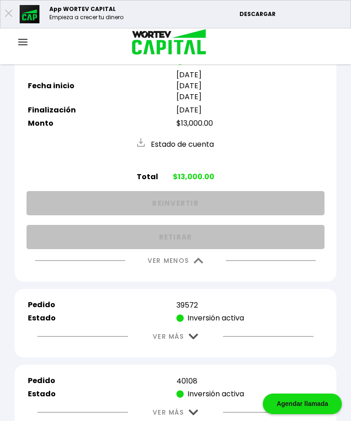
click at [202, 263] on img at bounding box center [199, 261] width 10 height 6
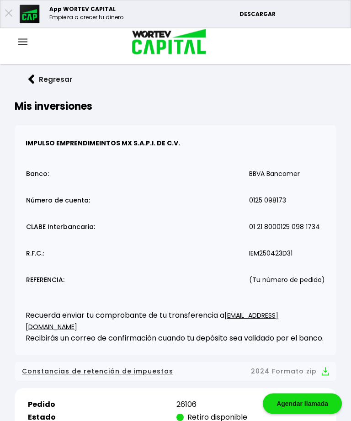
scroll to position [0, 0]
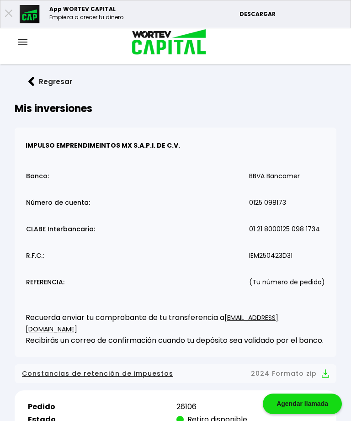
click at [34, 76] on button "Regresar" at bounding box center [50, 81] width 71 height 24
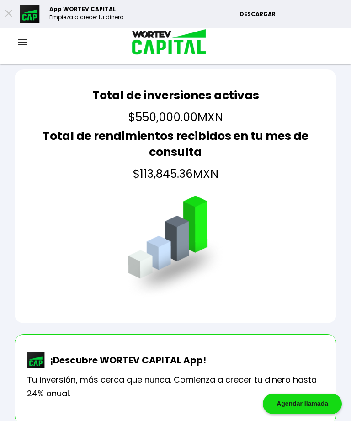
click at [26, 43] on img at bounding box center [22, 42] width 9 height 6
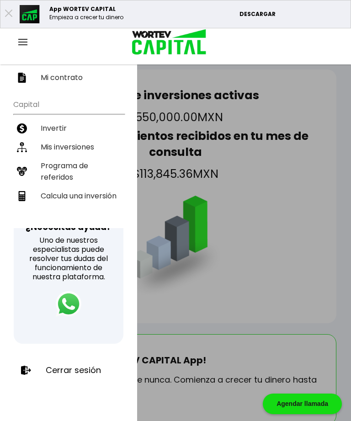
scroll to position [156, 0]
click at [86, 369] on p "Cerrar sesión" at bounding box center [73, 369] width 55 height 9
